Goal: Information Seeking & Learning: Learn about a topic

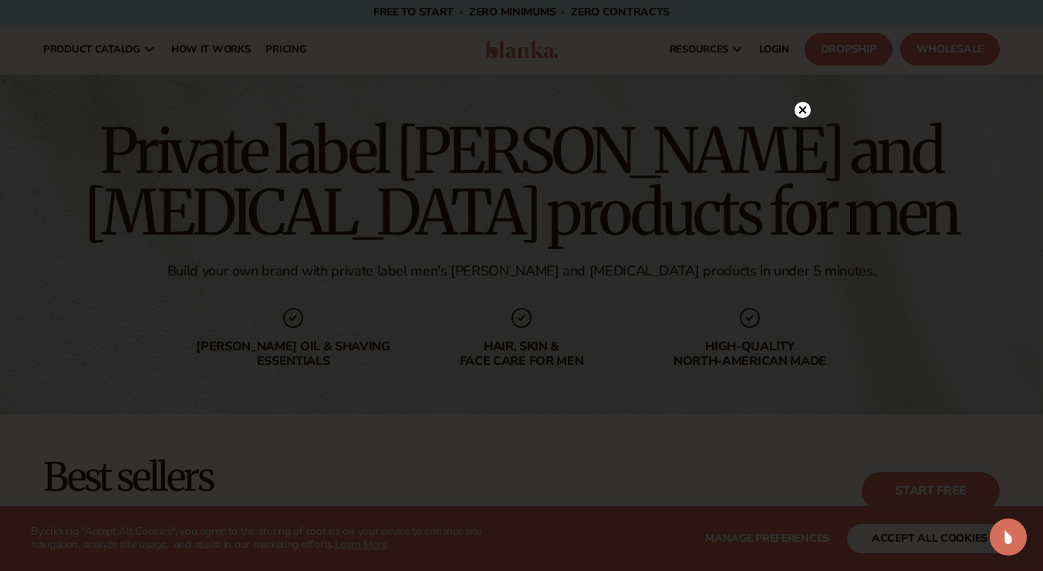
click at [801, 106] on circle at bounding box center [803, 110] width 16 height 16
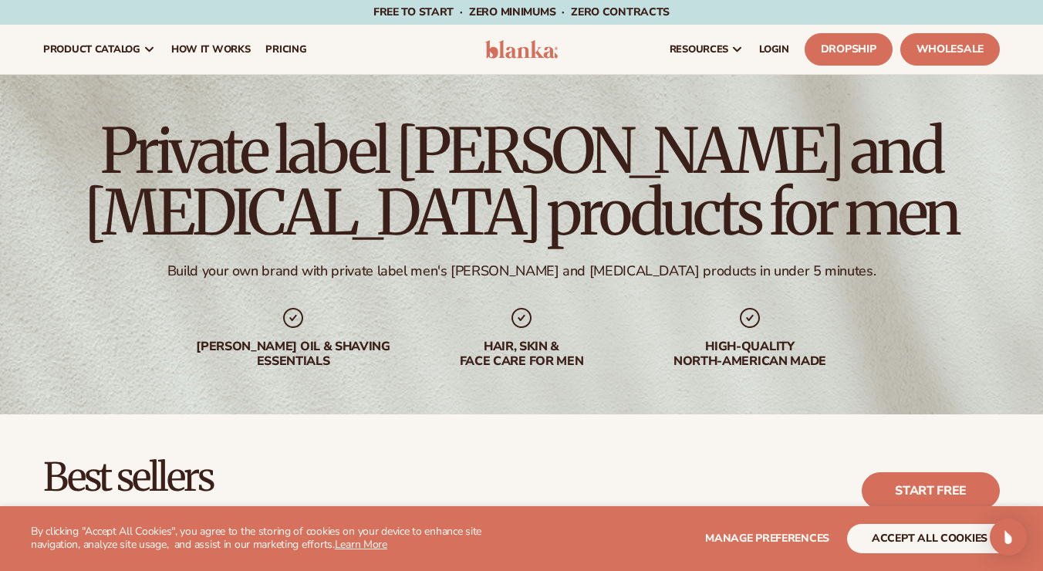
click at [912, 540] on button "accept all cookies" at bounding box center [929, 538] width 165 height 29
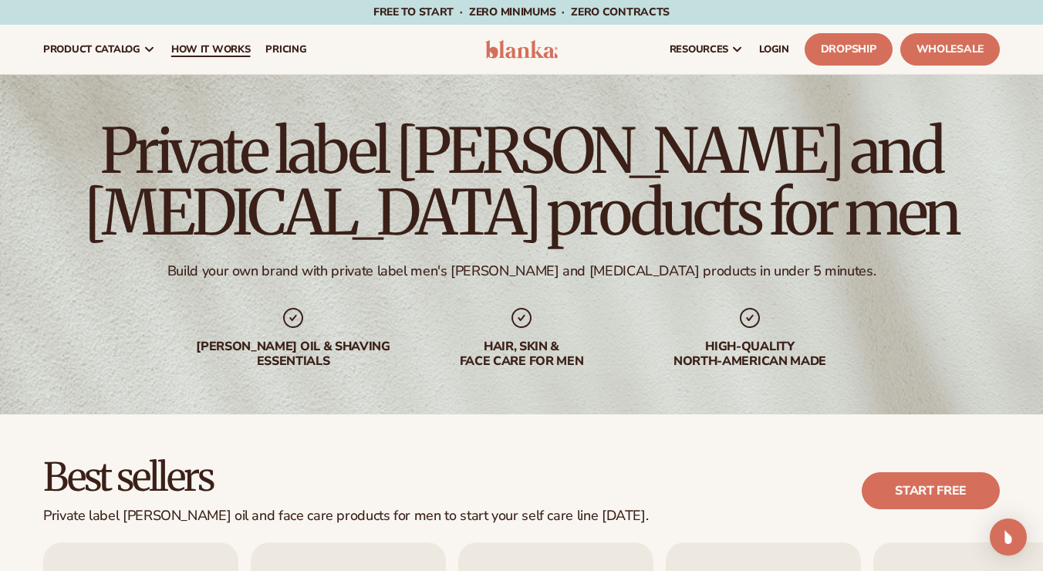
click at [228, 46] on span "How It Works" at bounding box center [210, 49] width 79 height 12
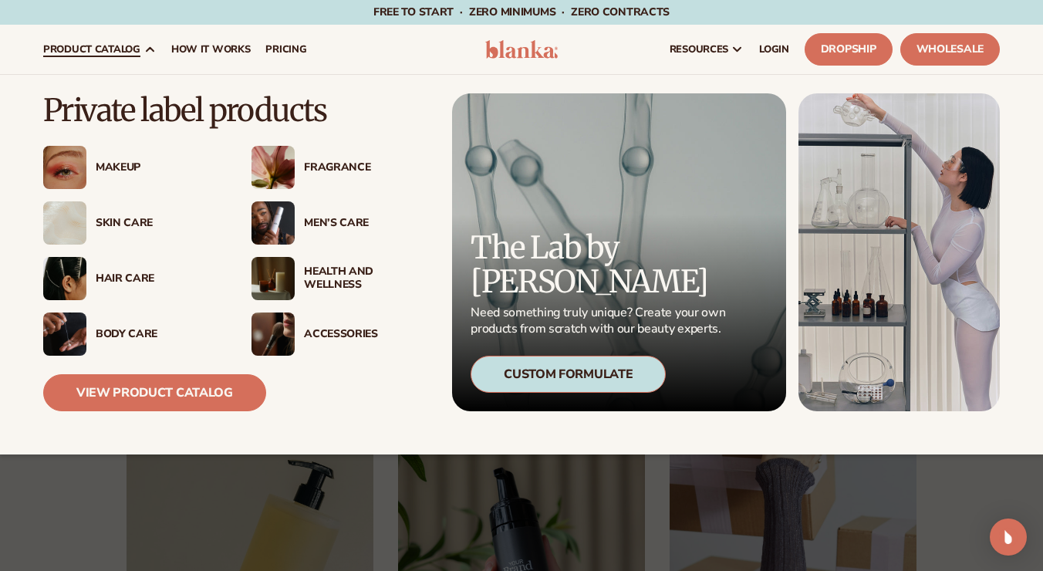
click at [328, 220] on div "Men’s Care" at bounding box center [366, 223] width 125 height 13
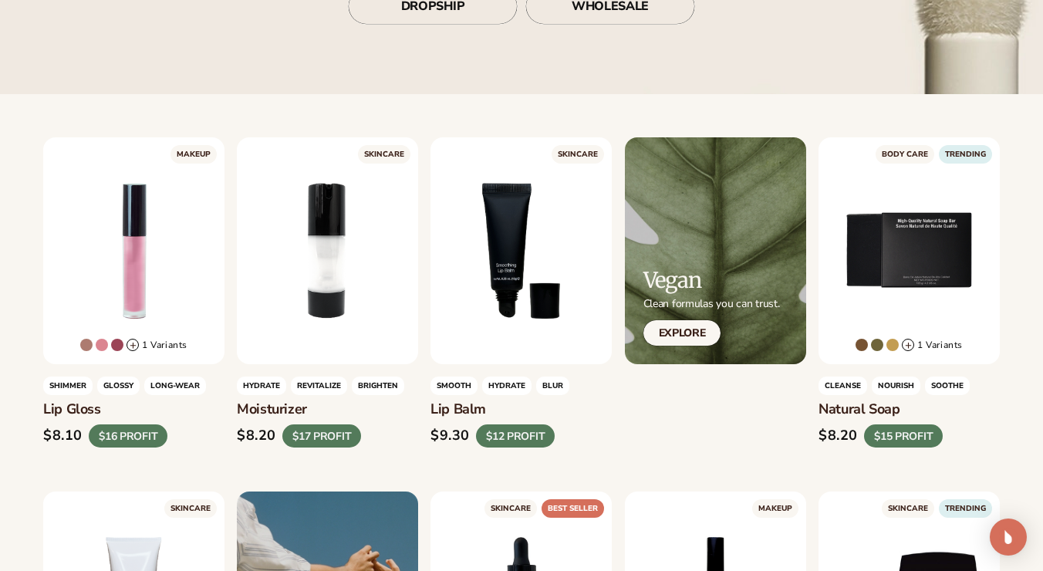
scroll to position [360, 0]
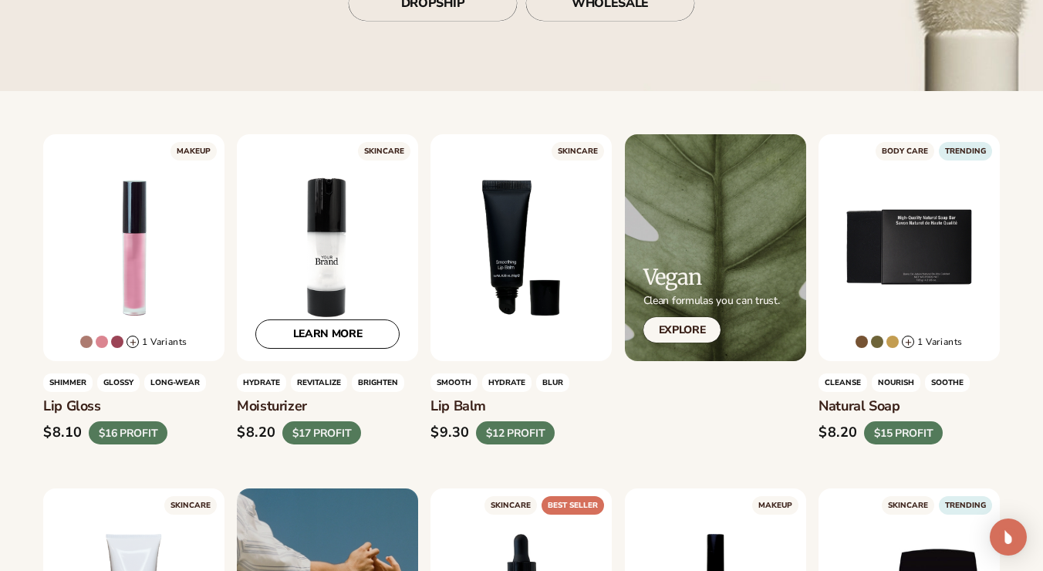
click at [328, 220] on div "LEARN MORE" at bounding box center [327, 247] width 181 height 227
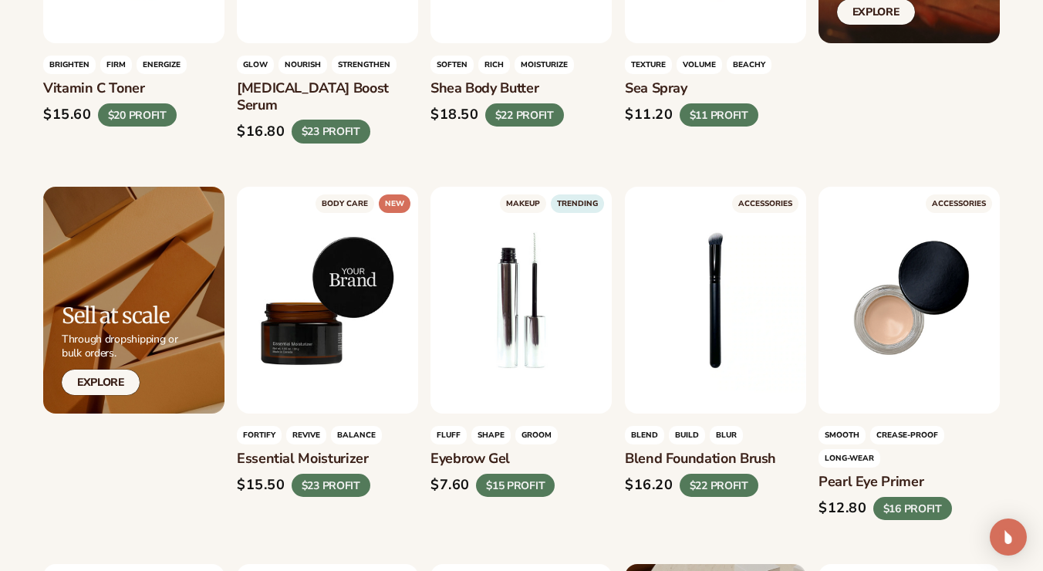
scroll to position [2462, 0]
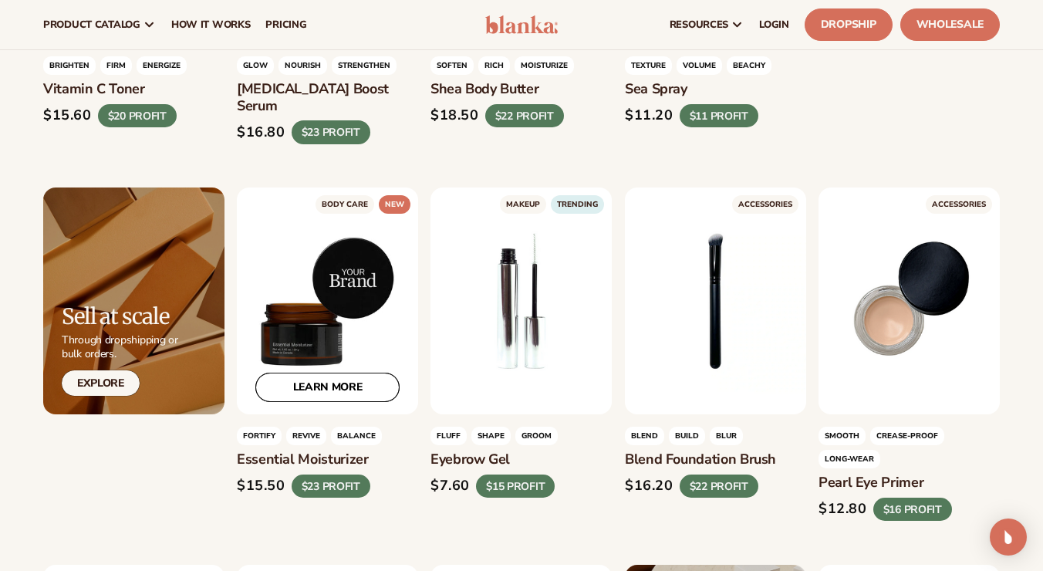
click at [322, 373] on link "LEARN MORE" at bounding box center [327, 387] width 144 height 29
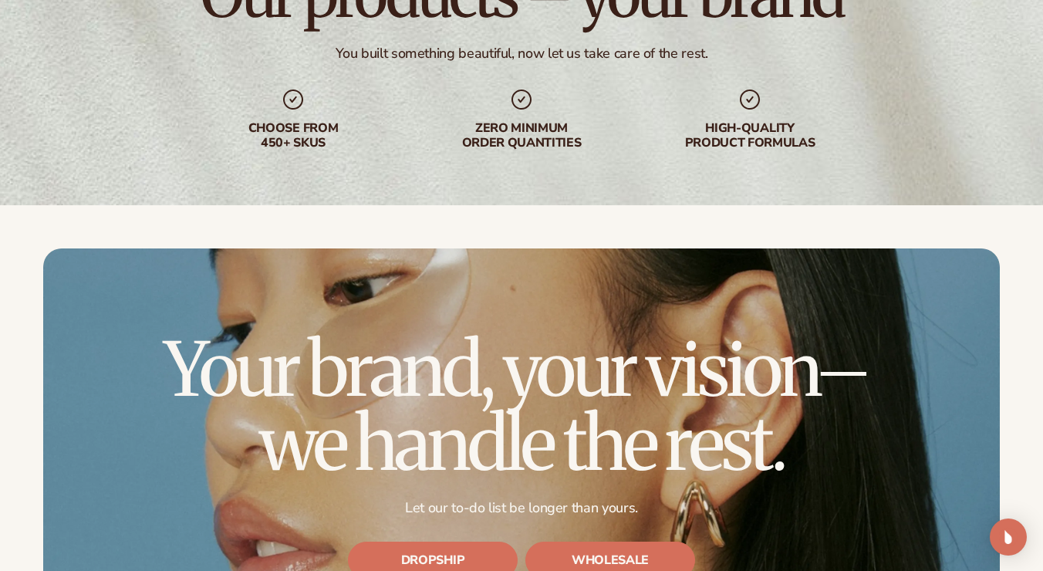
scroll to position [4197, 0]
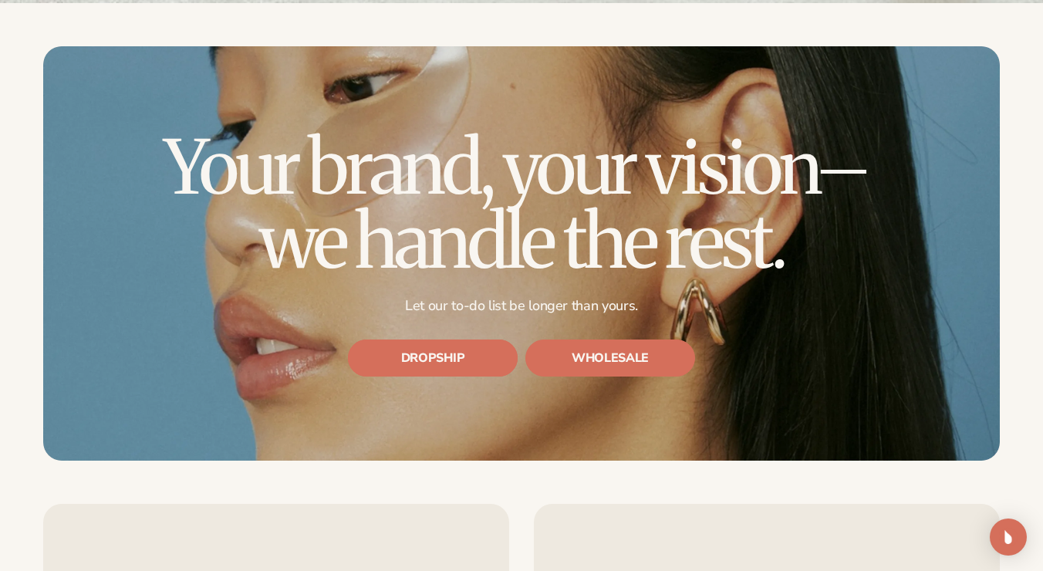
click at [431, 340] on link "DROPSHIP" at bounding box center [433, 358] width 170 height 37
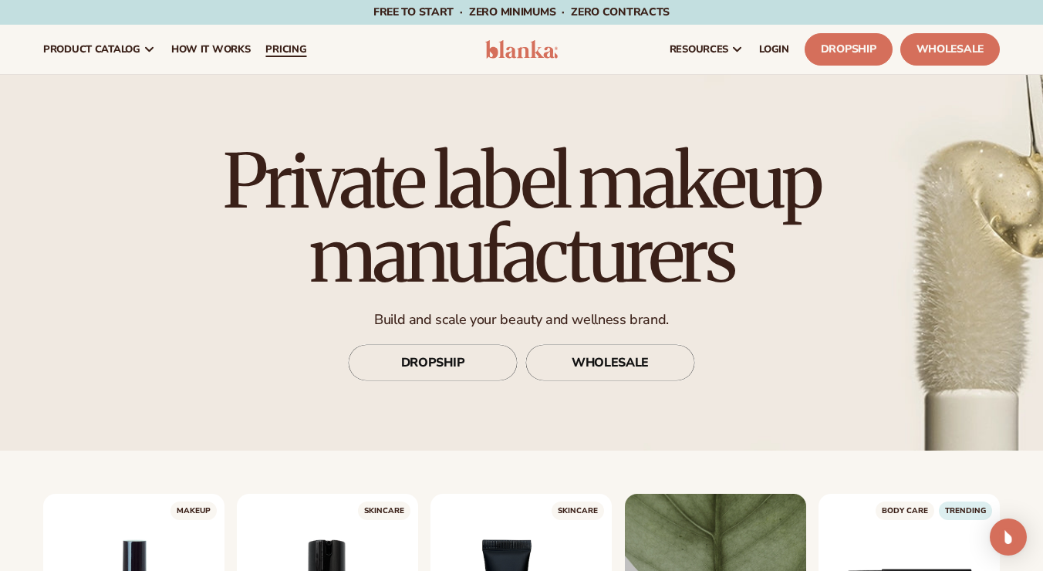
scroll to position [0, 0]
click at [283, 52] on span "pricing" at bounding box center [285, 49] width 41 height 12
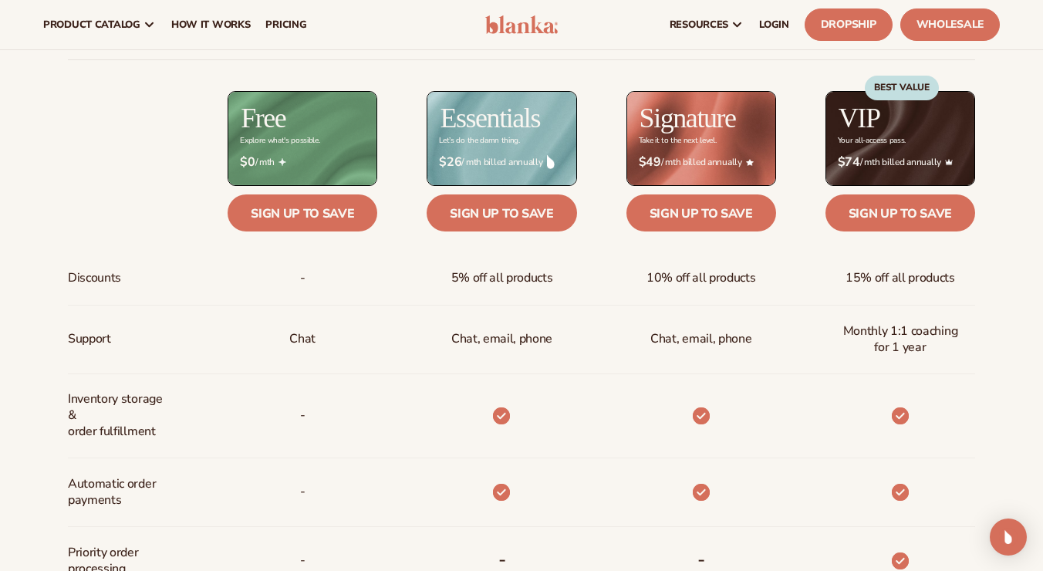
scroll to position [573, 0]
